Goal: Use online tool/utility: Utilize a website feature to perform a specific function

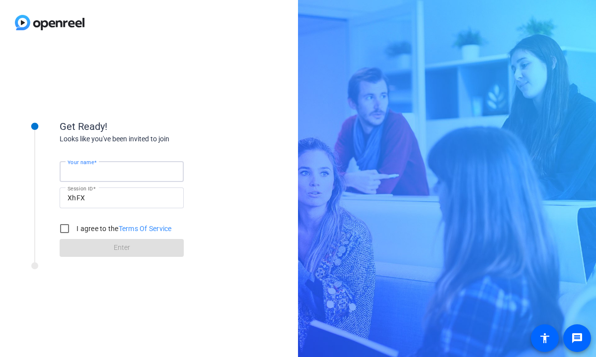
click at [115, 171] on input "Your name" at bounding box center [122, 172] width 108 height 12
type input "j"
type input "[PERSON_NAME]"
click at [67, 228] on input "I agree to the Terms Of Service" at bounding box center [65, 229] width 20 height 20
checkbox input "true"
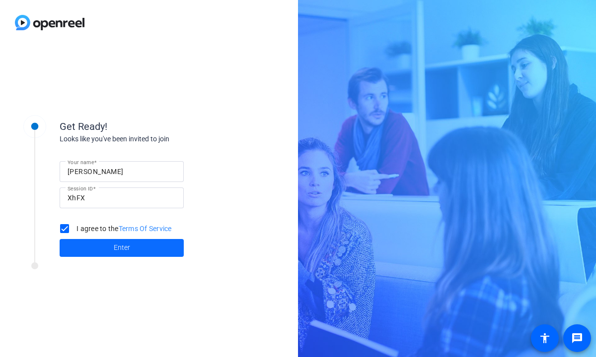
click at [111, 249] on span at bounding box center [122, 248] width 124 height 24
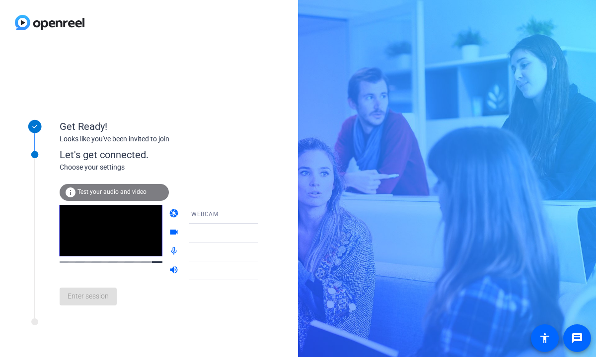
click at [98, 193] on span "Test your audio and video" at bounding box center [111, 192] width 69 height 7
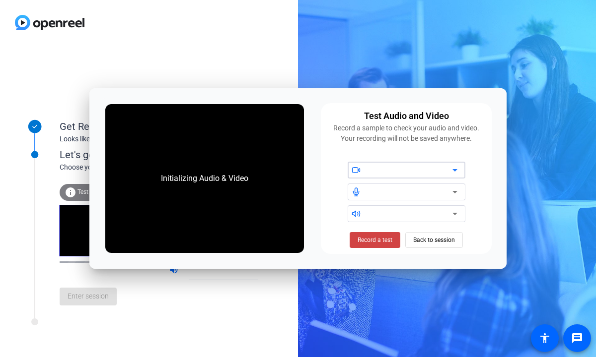
click at [456, 169] on icon at bounding box center [455, 170] width 12 height 12
click at [456, 172] on icon at bounding box center [455, 170] width 12 height 12
click at [435, 240] on span "Back to session" at bounding box center [434, 240] width 42 height 19
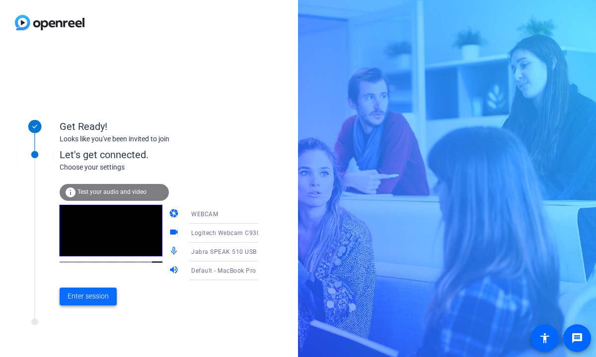
click at [86, 301] on span "Enter session" at bounding box center [88, 296] width 41 height 10
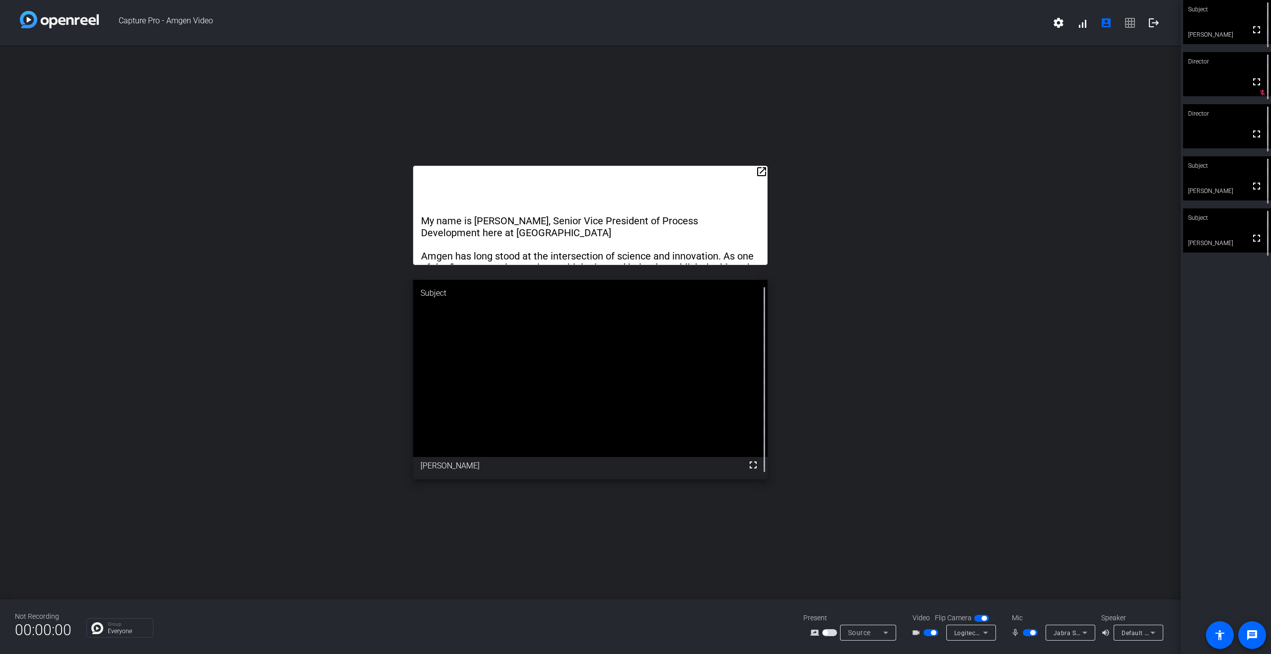
click at [595, 357] on span "button" at bounding box center [933, 633] width 5 height 5
click at [595, 357] on span "button" at bounding box center [930, 633] width 15 height 7
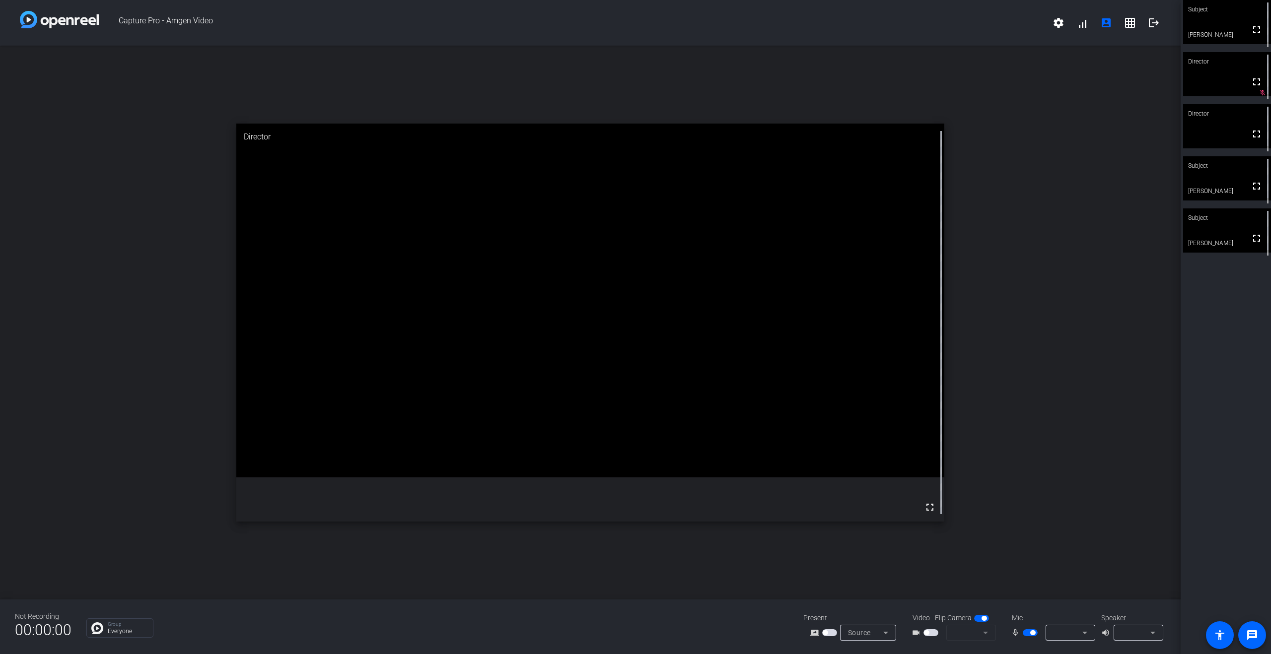
click at [934, 634] on span "button" at bounding box center [930, 633] width 15 height 7
click at [987, 634] on icon at bounding box center [986, 633] width 12 height 12
click at [989, 569] on span "Logitech Webcam C930e (046d:0843)" at bounding box center [995, 578] width 91 height 24
click at [1086, 632] on icon at bounding box center [1084, 633] width 5 height 2
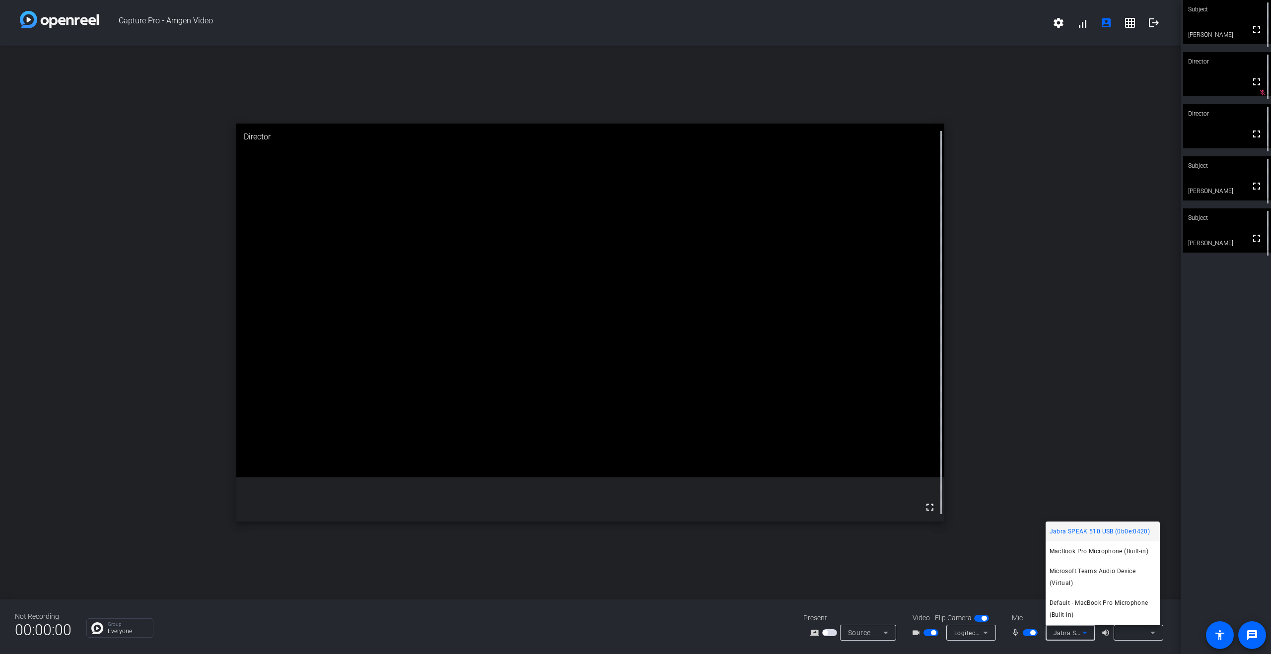
click at [1099, 531] on span "Jabra SPEAK 510 USB (0b0e:0420)" at bounding box center [1100, 532] width 101 height 12
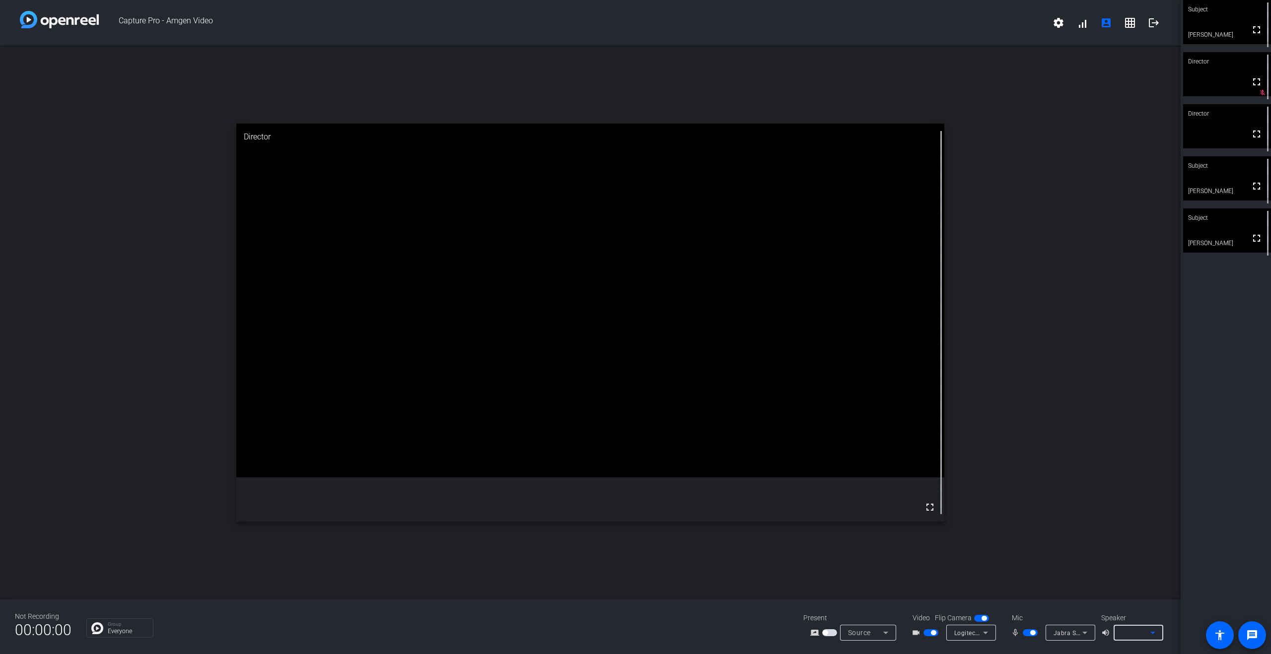
click at [1153, 635] on icon at bounding box center [1153, 633] width 12 height 12
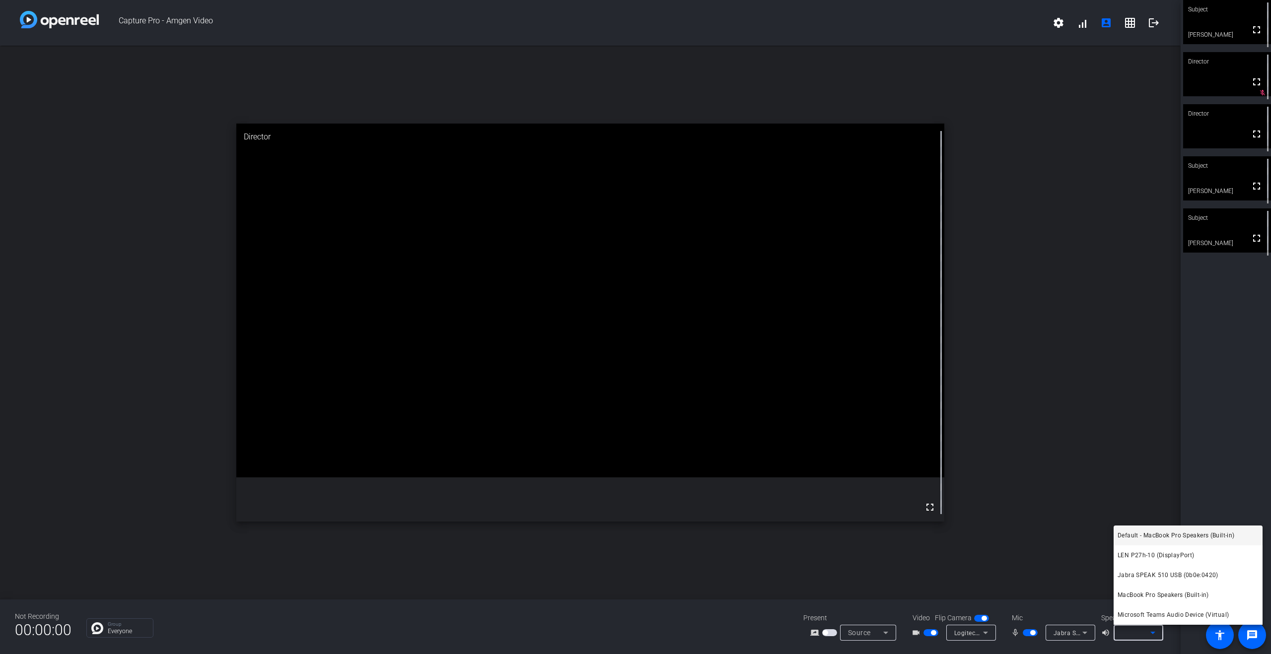
click at [1050, 552] on div at bounding box center [635, 327] width 1271 height 654
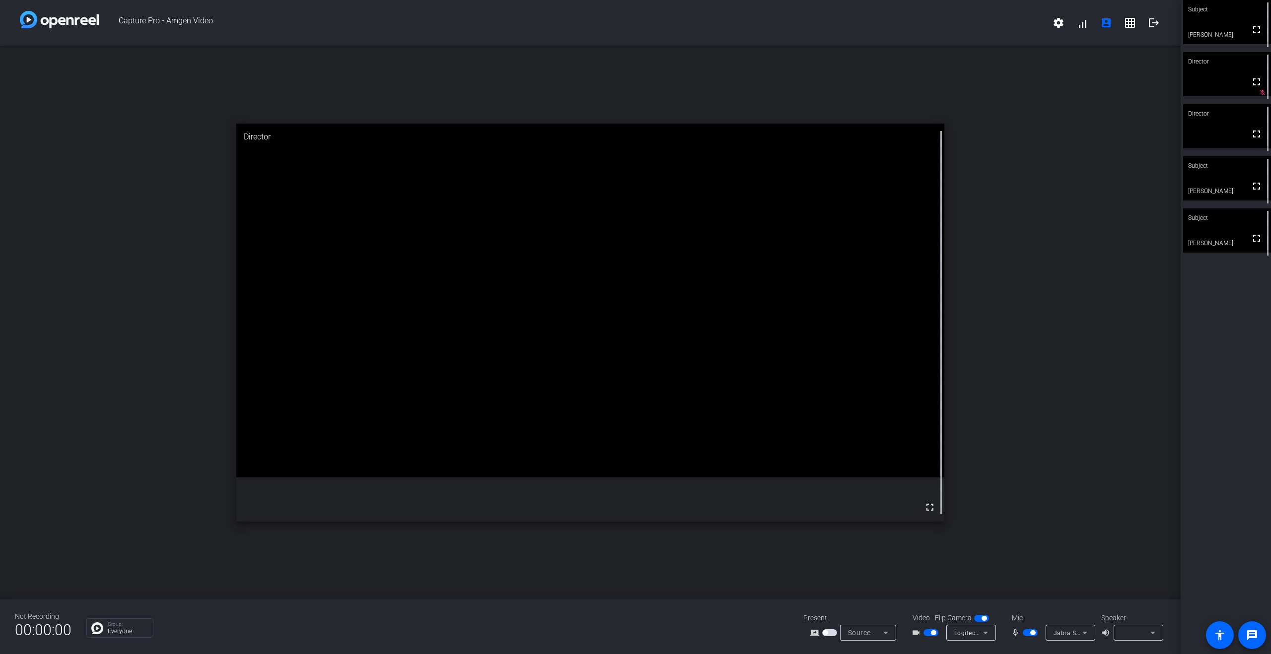
click at [884, 633] on icon at bounding box center [886, 633] width 12 height 12
click at [982, 548] on div at bounding box center [635, 327] width 1271 height 654
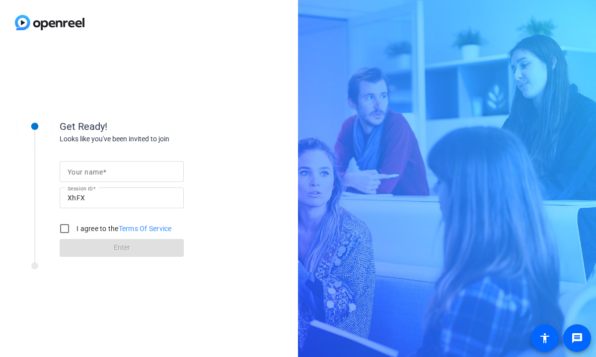
click at [120, 172] on input "Your name" at bounding box center [122, 172] width 108 height 12
type input "[PERSON_NAME]"
click at [66, 226] on input "I agree to the Terms Of Service" at bounding box center [65, 229] width 20 height 20
checkbox input "true"
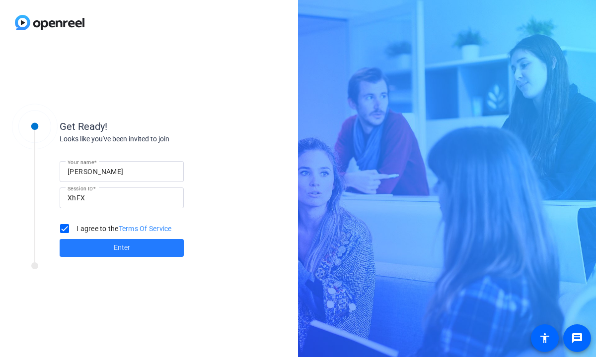
click at [95, 248] on span at bounding box center [122, 248] width 124 height 24
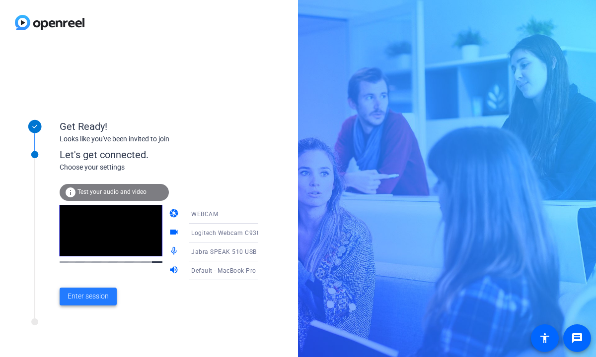
click at [86, 299] on span "Enter session" at bounding box center [88, 296] width 41 height 10
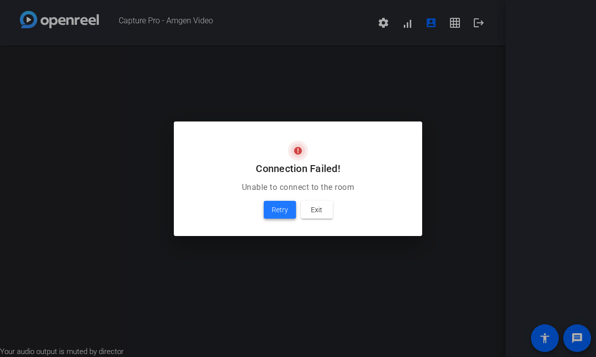
click at [279, 212] on span "Retry" at bounding box center [280, 210] width 16 height 12
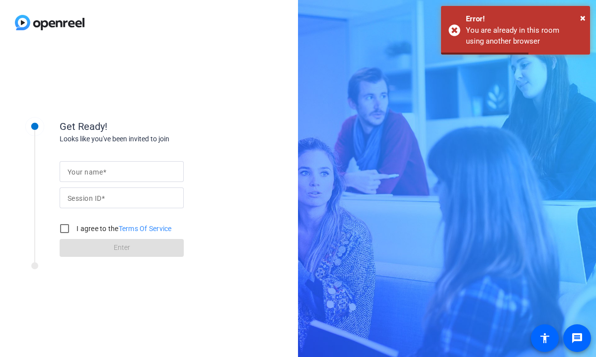
click at [124, 173] on input "Your name" at bounding box center [122, 172] width 108 height 12
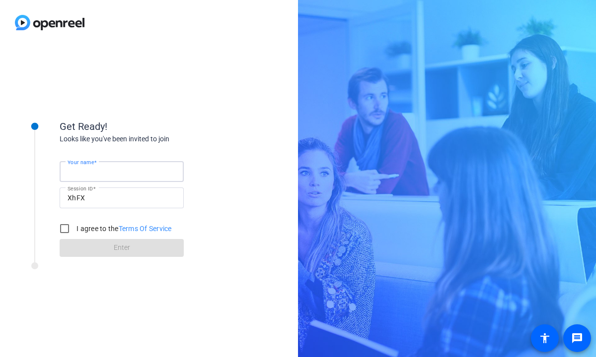
click at [119, 169] on input "Your name" at bounding box center [122, 172] width 108 height 12
type input "[PERSON_NAME]"
click at [66, 226] on input "I agree to the Terms Of Service" at bounding box center [65, 229] width 20 height 20
checkbox input "true"
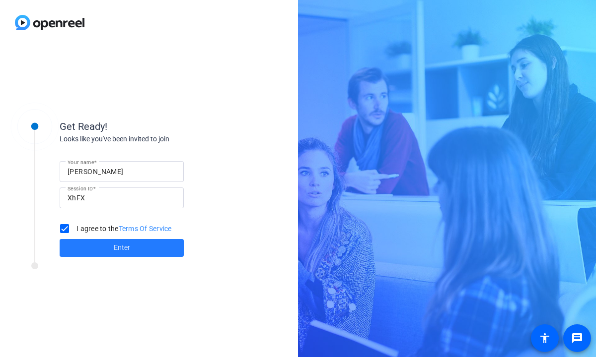
click at [104, 250] on span at bounding box center [122, 248] width 124 height 24
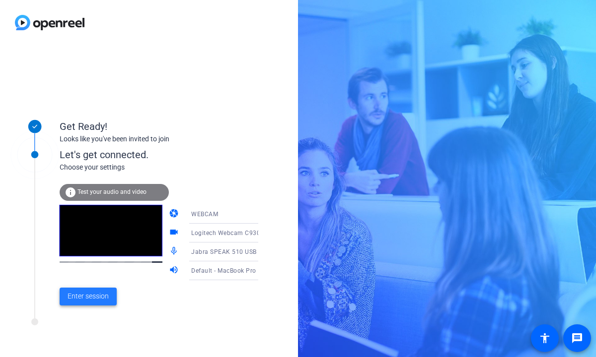
click at [85, 299] on span "Enter session" at bounding box center [88, 296] width 41 height 10
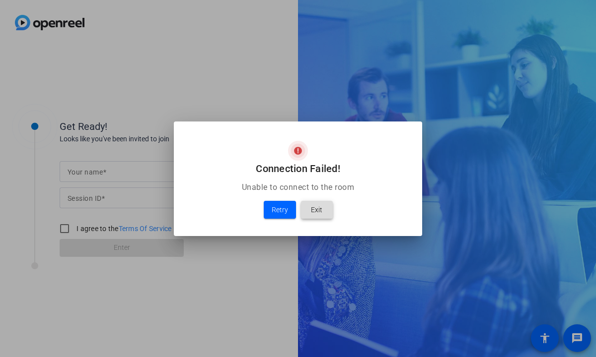
click at [318, 212] on span "Exit" at bounding box center [316, 210] width 11 height 12
